Goal: Task Accomplishment & Management: Manage account settings

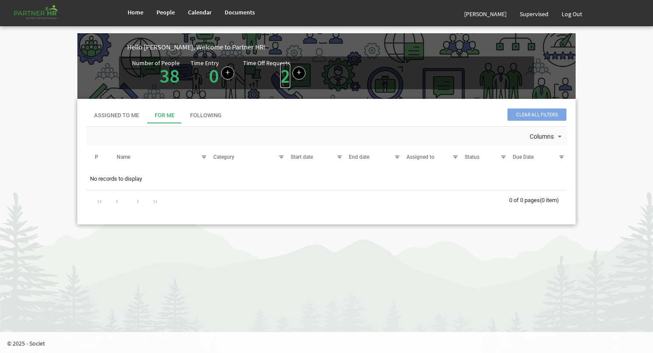
click at [280, 77] on link "2" at bounding box center [285, 75] width 10 height 24
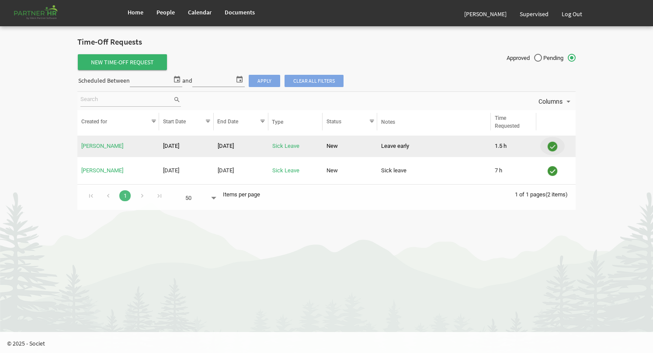
click at [555, 148] on img "is template cell column header" at bounding box center [552, 146] width 13 height 13
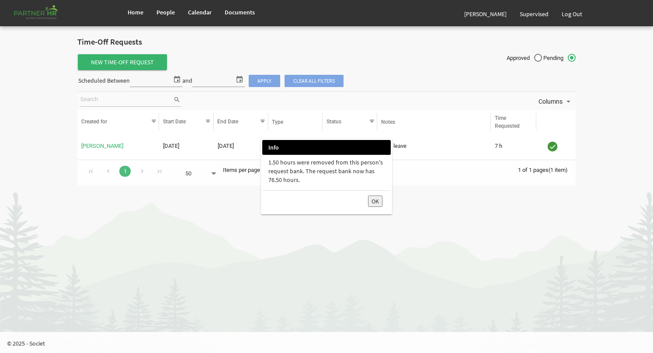
click at [377, 203] on button "OK" at bounding box center [375, 200] width 14 height 11
